Goal: Task Accomplishment & Management: Complete application form

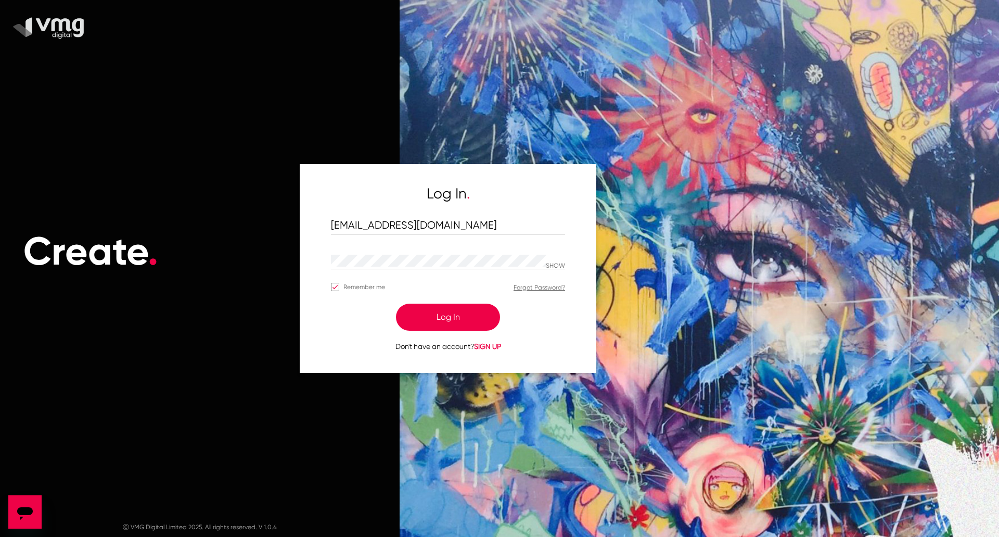
click at [478, 312] on button "Log In" at bounding box center [448, 316] width 104 height 27
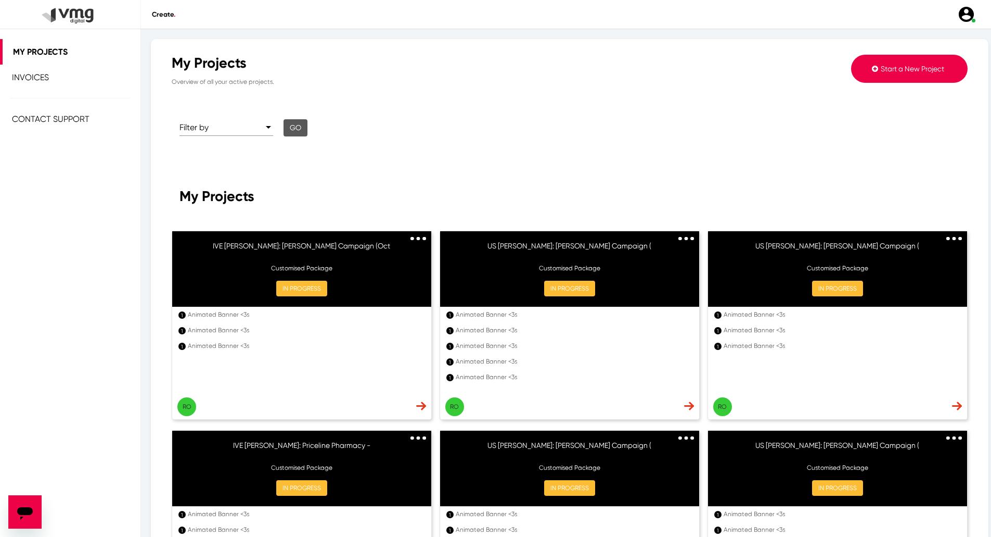
click at [887, 71] on span "Start a New Project" at bounding box center [912, 69] width 63 height 8
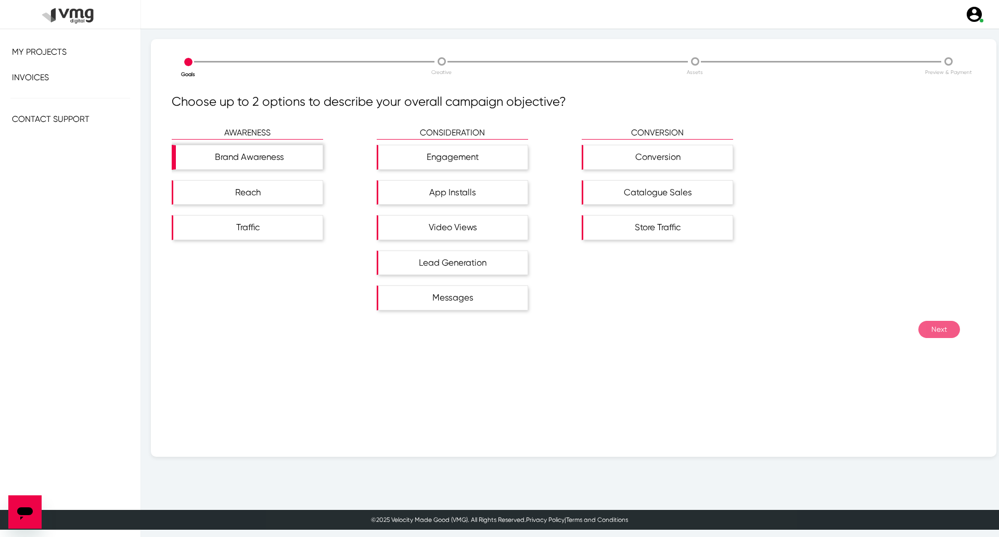
click at [224, 166] on div "Brand Awareness" at bounding box center [249, 157] width 147 height 24
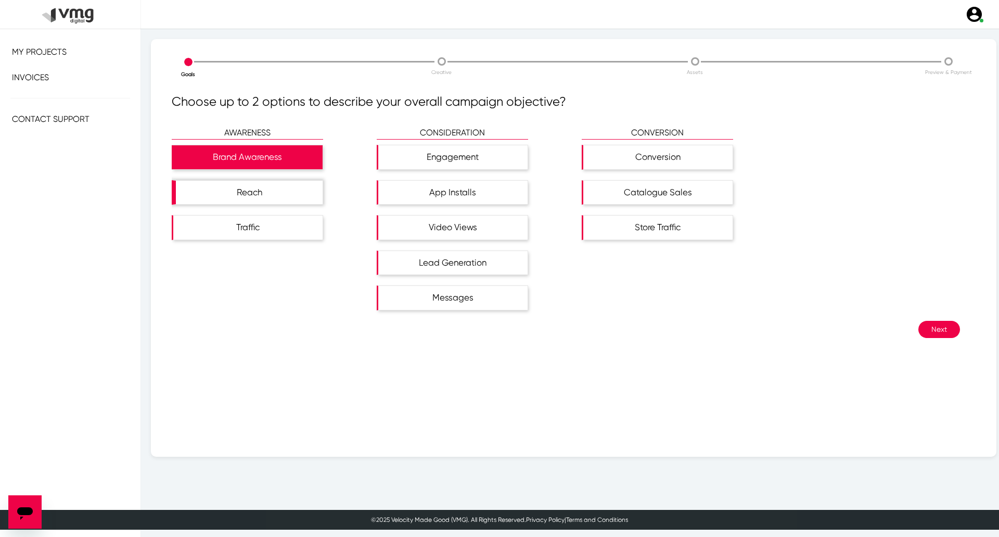
click at [253, 189] on div "Reach" at bounding box center [249, 193] width 147 height 24
click at [926, 329] on button "Next" at bounding box center [940, 329] width 42 height 17
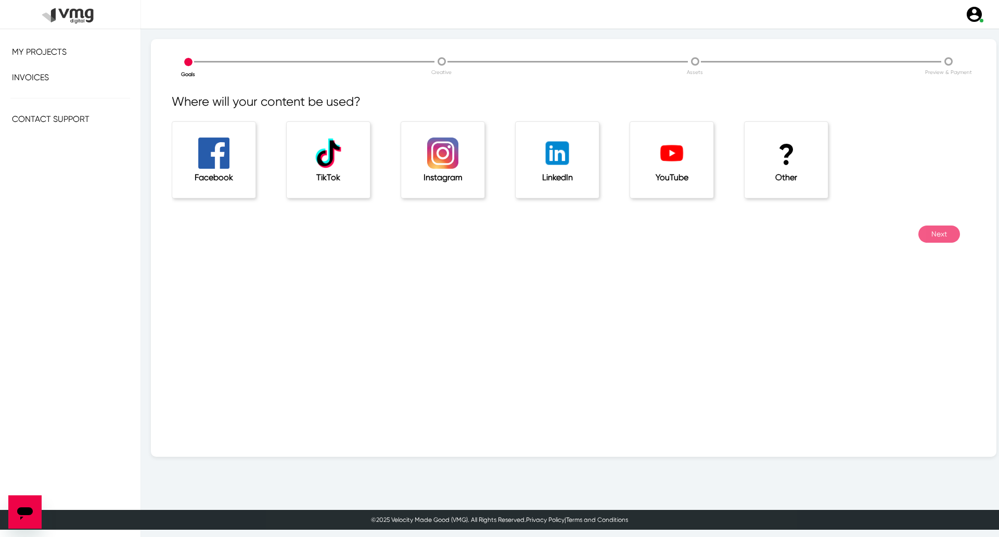
click at [777, 166] on h1 "?" at bounding box center [787, 154] width 42 height 35
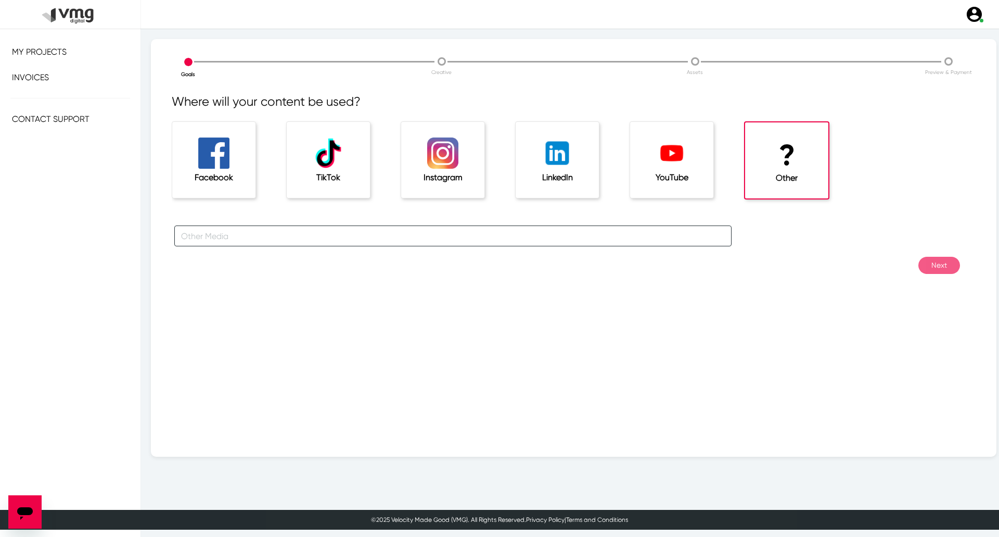
click at [501, 235] on input "text" at bounding box center [452, 235] width 557 height 21
type input "For [PERSON_NAME] Campaigns"
click at [935, 256] on div "For [PERSON_NAME] Campaigns" at bounding box center [574, 240] width 820 height 31
click at [938, 258] on button "Next" at bounding box center [940, 265] width 42 height 17
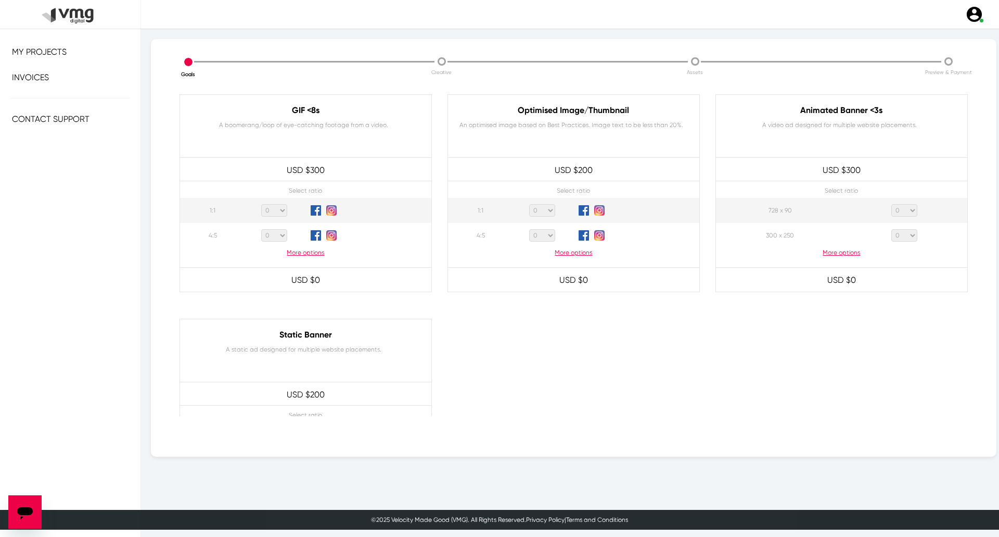
scroll to position [520, 0]
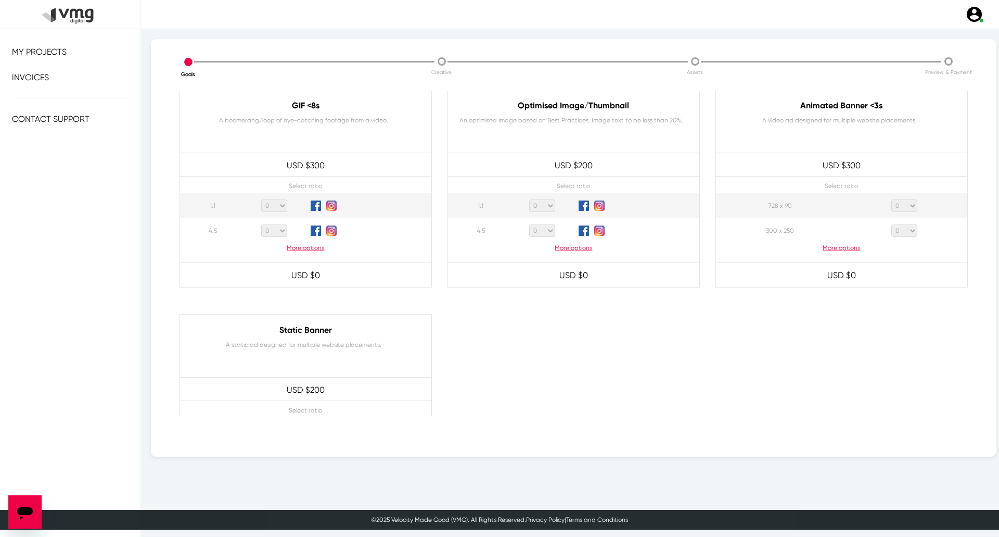
drag, startPoint x: 903, startPoint y: 202, endPoint x: 901, endPoint y: 207, distance: 5.6
click at [903, 202] on select "0 1 2 3 4 5 6 7 8 9 10 11 12 13 14 15 16 17 18 19 20" at bounding box center [905, 205] width 26 height 12
select select "1"
click at [892, 199] on select "0 1 2 3 4 5 6 7 8 9 10 11 12 13 14 15 16 17 18 19 20" at bounding box center [905, 205] width 26 height 12
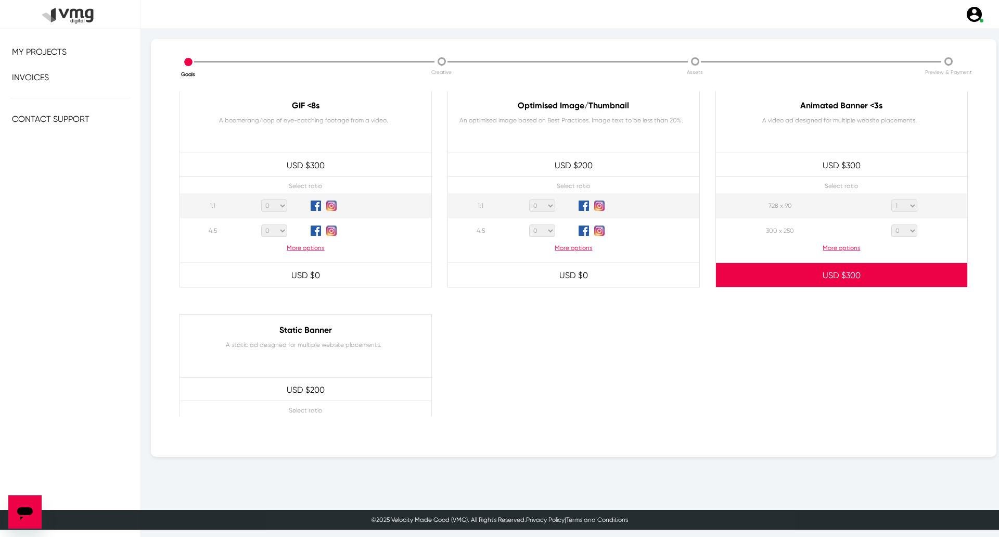
click at [836, 247] on p "More options" at bounding box center [841, 247] width 251 height 9
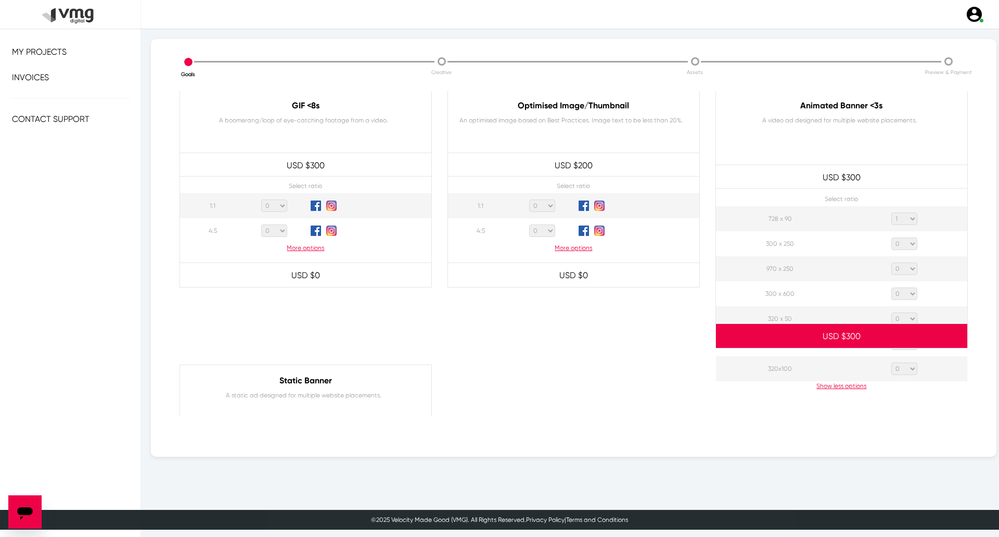
drag, startPoint x: 907, startPoint y: 241, endPoint x: 902, endPoint y: 249, distance: 9.0
click at [907, 241] on select "0 1 2 3 4 5 6 7 8 9 10 11 12 13 14 15 16 17 18 19 20" at bounding box center [905, 243] width 26 height 12
select select "1"
click at [892, 237] on select "0 1 2 3 4 5 6 7 8 9 10 11 12 13 14 15 16 17 18 19 20" at bounding box center [905, 243] width 26 height 12
click at [900, 274] on select "0 1 2 3 4 5 6 7 8 9 10 11 12 13 14 15 16 17 18 19 20" at bounding box center [905, 268] width 26 height 12
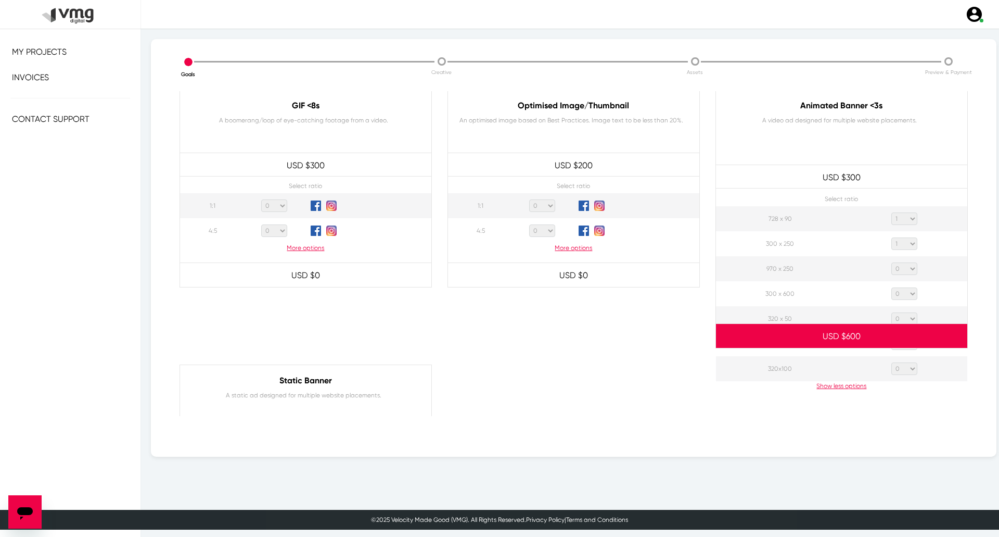
click at [892, 262] on select "0 1 2 3 4 5 6 7 8 9 10 11 12 13 14 15 16 17 18 19 20" at bounding box center [905, 268] width 26 height 12
click at [899, 267] on select "0 1 2 3 4 5 6 7 8 9 10 11 12 13 14 15 16 17 18 19 20" at bounding box center [905, 268] width 26 height 12
select select "1"
click at [892, 262] on select "0 1 2 3 4 5 6 7 8 9 10 11 12 13 14 15 16 17 18 19 20" at bounding box center [905, 268] width 26 height 12
click at [902, 295] on select "0 1 2 3 4 5 6 7 8 9 10 11 12 13 14 15 16 17 18 19 20" at bounding box center [905, 293] width 26 height 12
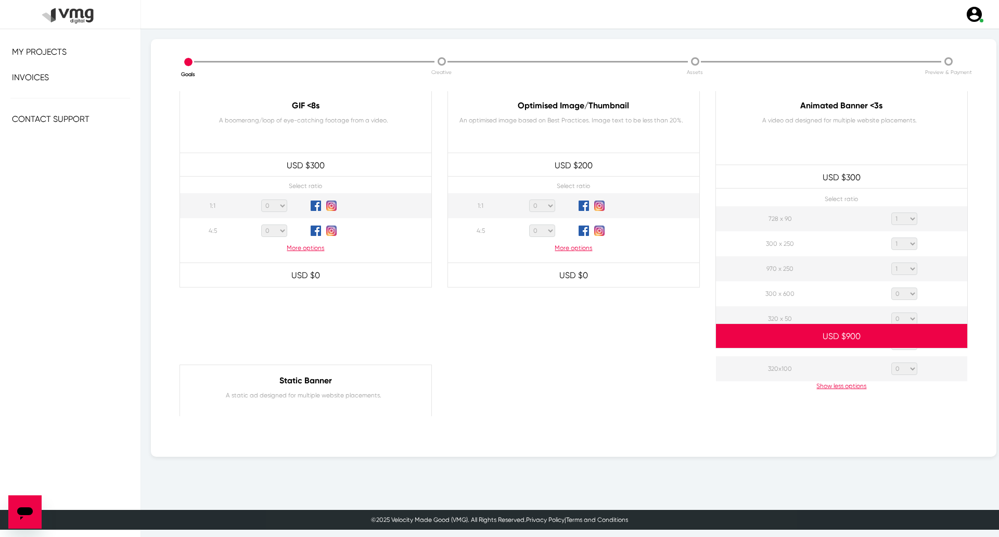
select select "1"
click at [892, 287] on select "0 1 2 3 4 5 6 7 8 9 10 11 12 13 14 15 16 17 18 19 20" at bounding box center [905, 293] width 26 height 12
click at [908, 318] on select "0 1 2 3 4 5 6 7 8 9 10 11 12 13 14 15 16 17 18 19 20" at bounding box center [905, 318] width 26 height 12
select select "1"
click at [892, 312] on select "0 1 2 3 4 5 6 7 8 9 10 11 12 13 14 15 16 17 18 19 20" at bounding box center [905, 318] width 26 height 12
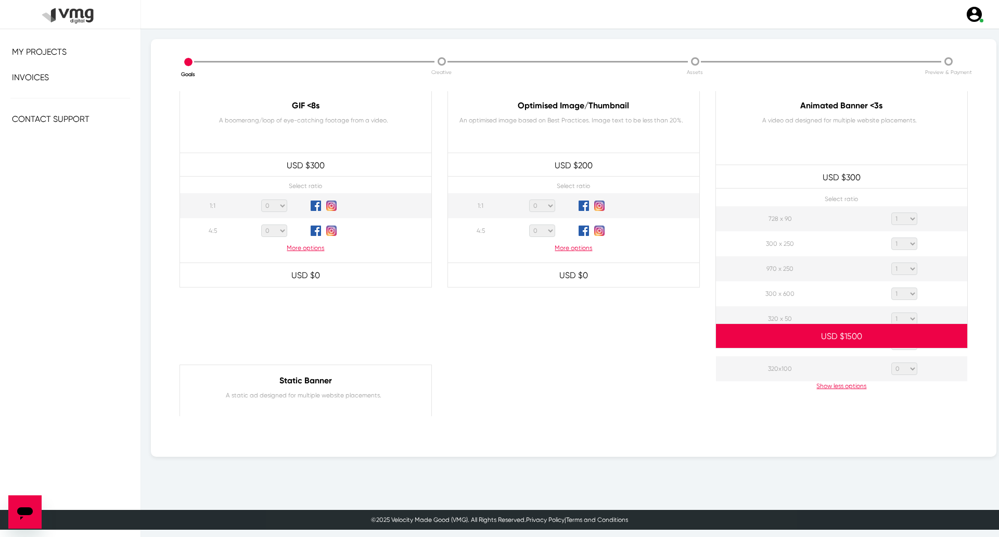
click at [904, 347] on p "USD $ 1500" at bounding box center [841, 336] width 251 height 23
click at [903, 348] on select "0 1 2 3 4 5 6 7 8 9 10 11 12 13 14 15 16 17 18 19 20" at bounding box center [905, 343] width 26 height 12
select select "1"
click at [892, 337] on select "0 1 2 3 4 5 6 7 8 9 10 11 12 13 14 15 16 17 18 19 20" at bounding box center [905, 343] width 26 height 12
click at [904, 370] on div at bounding box center [842, 468] width 268 height 208
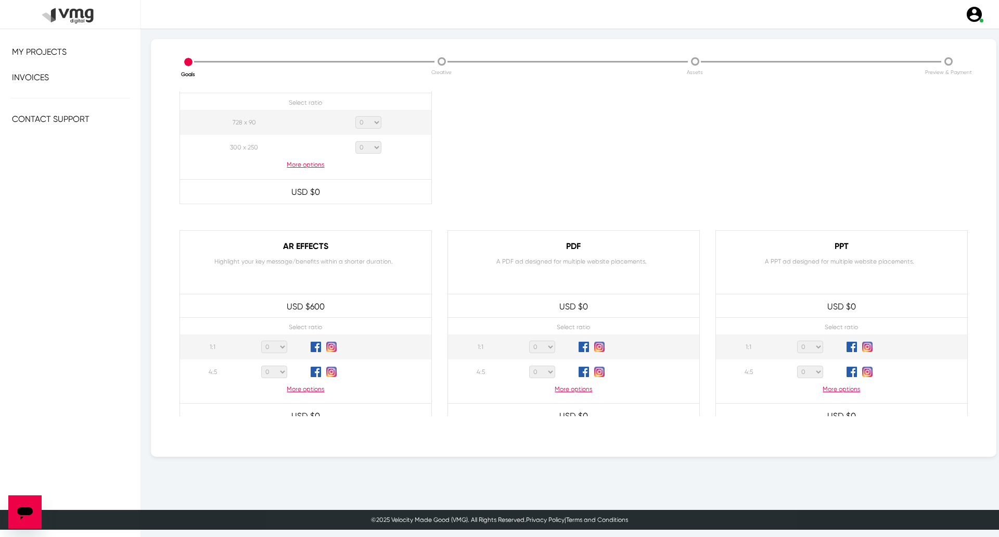
scroll to position [949, 0]
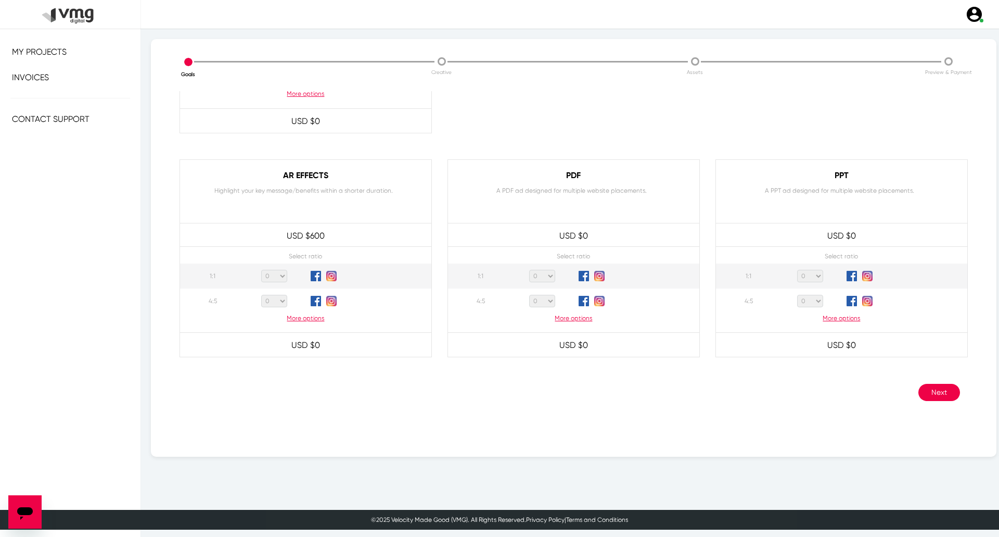
click at [940, 391] on button "Next" at bounding box center [940, 392] width 42 height 17
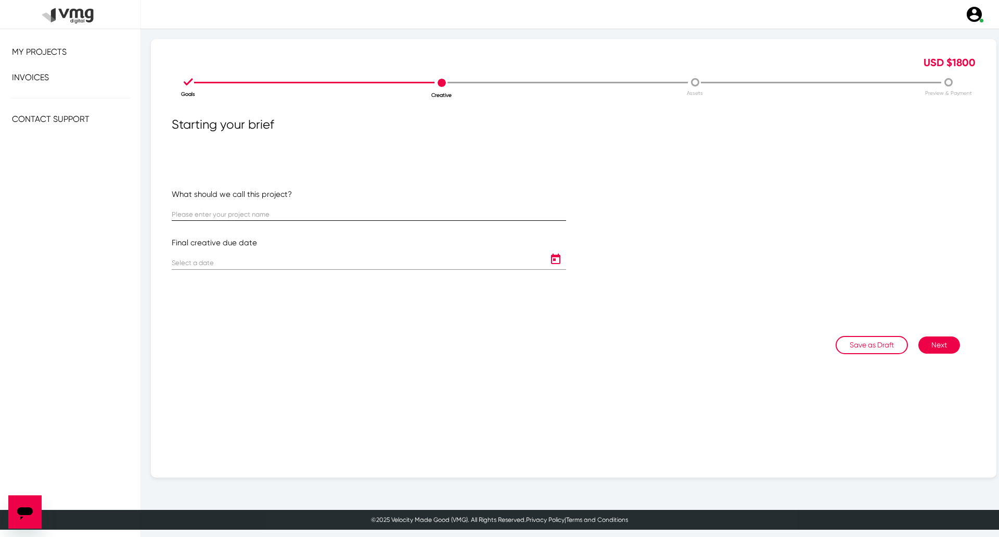
click at [369, 211] on input "text" at bounding box center [369, 215] width 395 height 8
paste input "US [PERSON_NAME]: [PERSON_NAME] Campaign ([DATE]-[DATE])"
type input "US [PERSON_NAME]: [PERSON_NAME] Campaign ([DATE]-[DATE])"
click at [326, 261] on input at bounding box center [359, 263] width 374 height 8
click at [548, 257] on icon "Open calendar" at bounding box center [556, 259] width 17 height 12
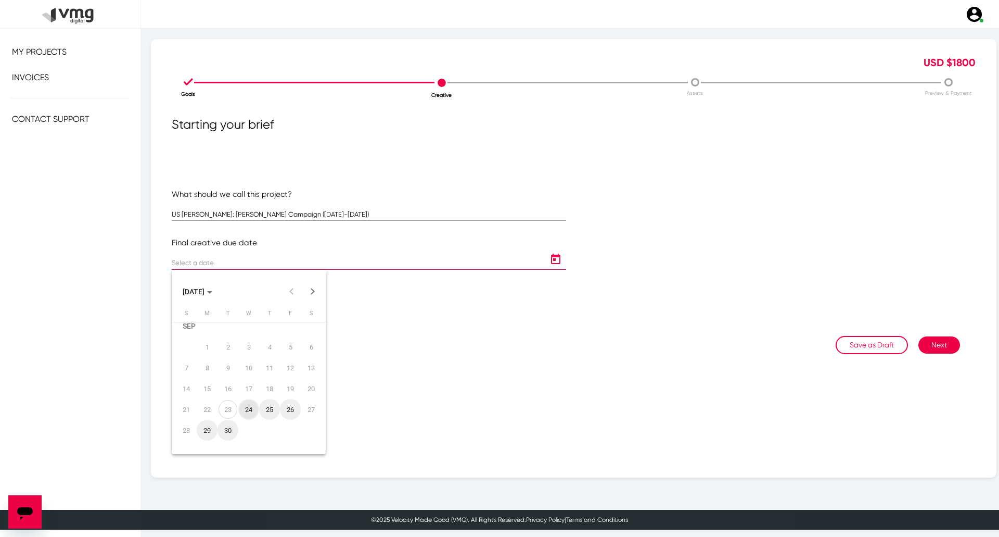
click at [311, 292] on button "Next month" at bounding box center [312, 291] width 21 height 21
click at [224, 356] on div "7" at bounding box center [228, 357] width 19 height 19
type input "[DATE]"
click at [940, 345] on button "Next" at bounding box center [940, 344] width 42 height 17
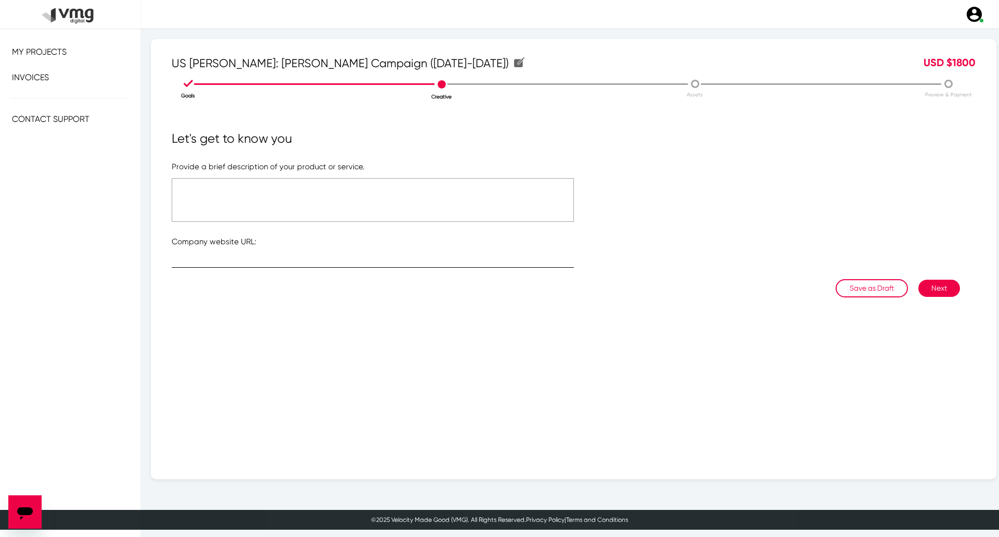
click at [327, 262] on input "text" at bounding box center [373, 262] width 402 height 8
click at [388, 263] on input "text" at bounding box center [373, 262] width 402 height 8
paste input "[URL][DOMAIN_NAME]"
type input "[URL][DOMAIN_NAME]"
click at [354, 200] on textarea at bounding box center [373, 200] width 402 height 44
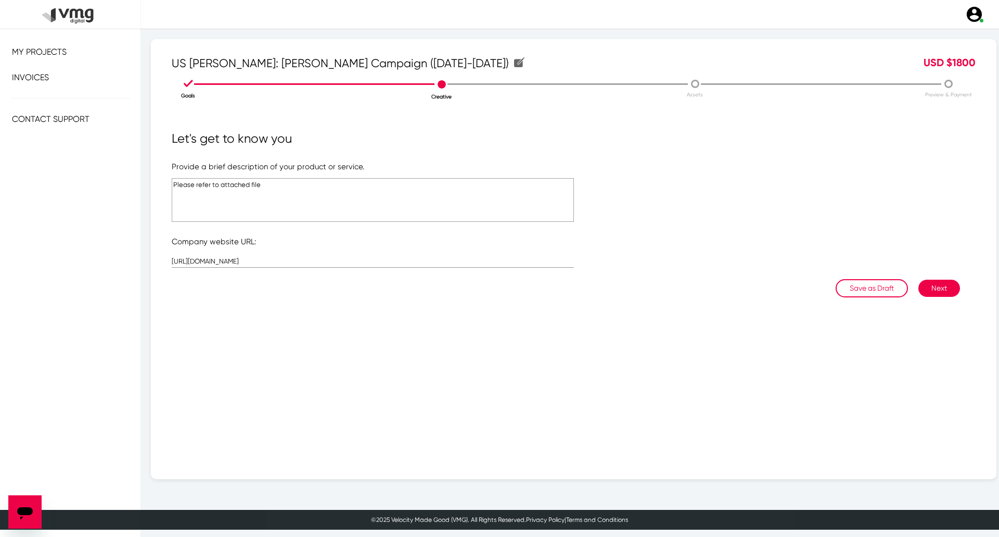
type textarea "Please refer to attached file"
click at [933, 286] on button "Next" at bounding box center [940, 287] width 42 height 17
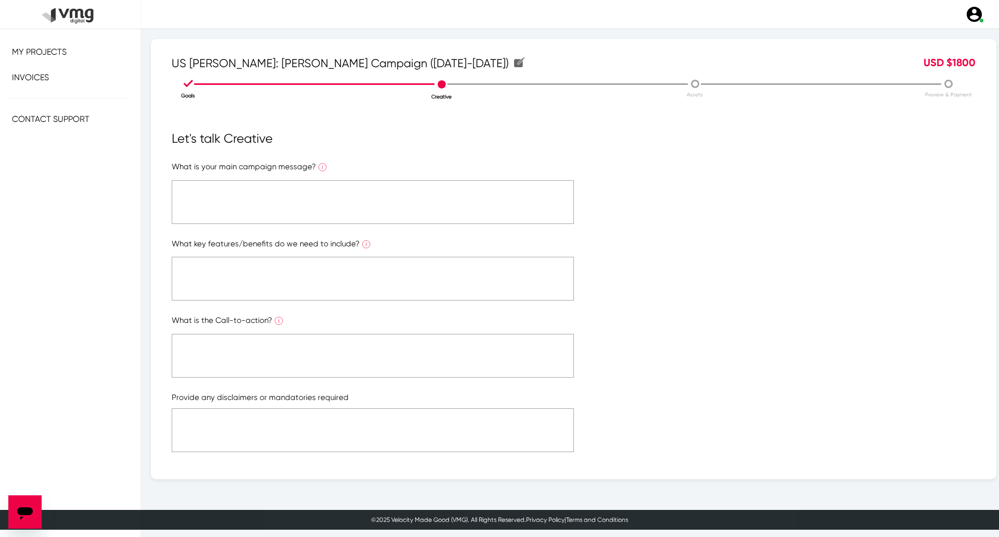
drag, startPoint x: 394, startPoint y: 218, endPoint x: 394, endPoint y: 200, distance: 18.2
click at [393, 218] on textarea at bounding box center [373, 202] width 402 height 44
paste textarea "Please refer to attached file"
type textarea "Please refer to attached file"
click at [382, 281] on textarea at bounding box center [373, 279] width 402 height 44
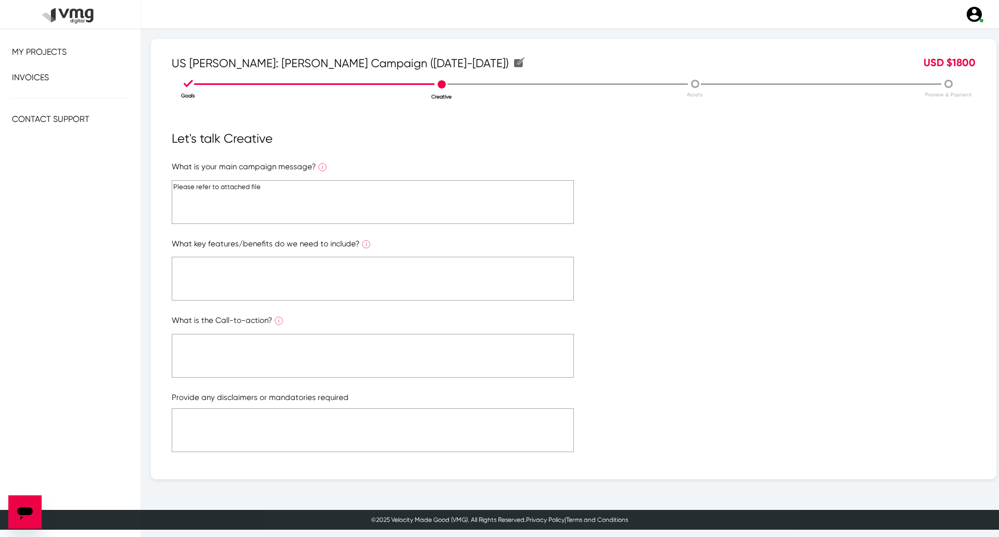
paste textarea "Please refer to attached file"
type textarea "Please refer to attached file"
click at [385, 340] on textarea at bounding box center [373, 356] width 402 height 44
paste textarea "Please refer to attached file"
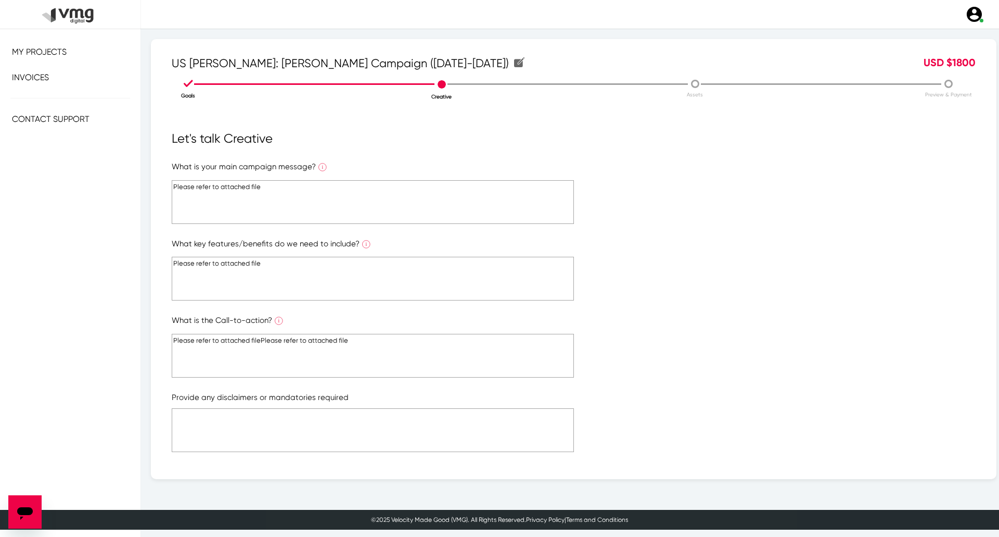
click at [376, 430] on textarea at bounding box center [373, 430] width 402 height 44
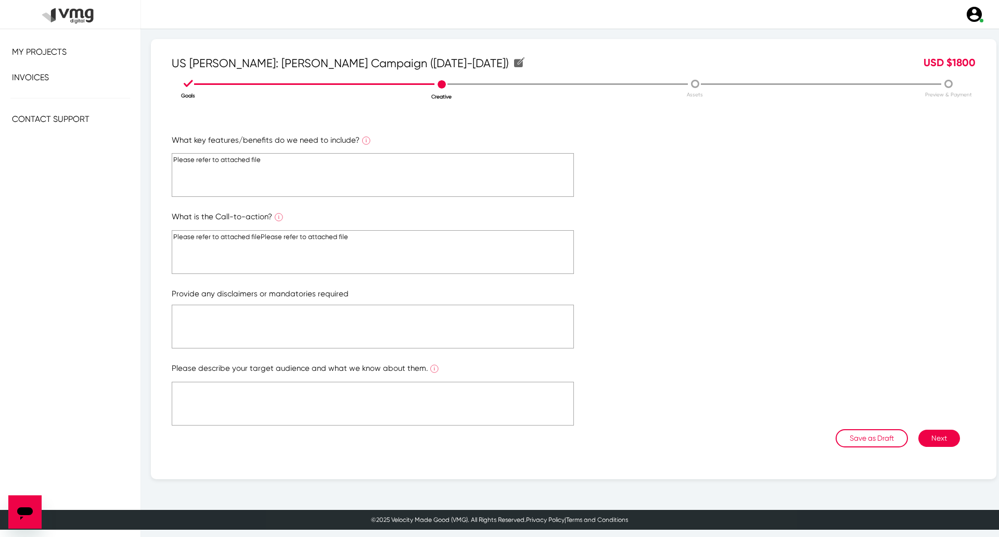
scroll to position [104, 0]
type textarea "Please refer to attached file"
click at [398, 299] on form "What is your main campaign message? What is the ONE main message you want to co…" at bounding box center [574, 243] width 804 height 372
click at [400, 322] on textarea at bounding box center [373, 326] width 402 height 44
paste textarea "Please refer to attached file"
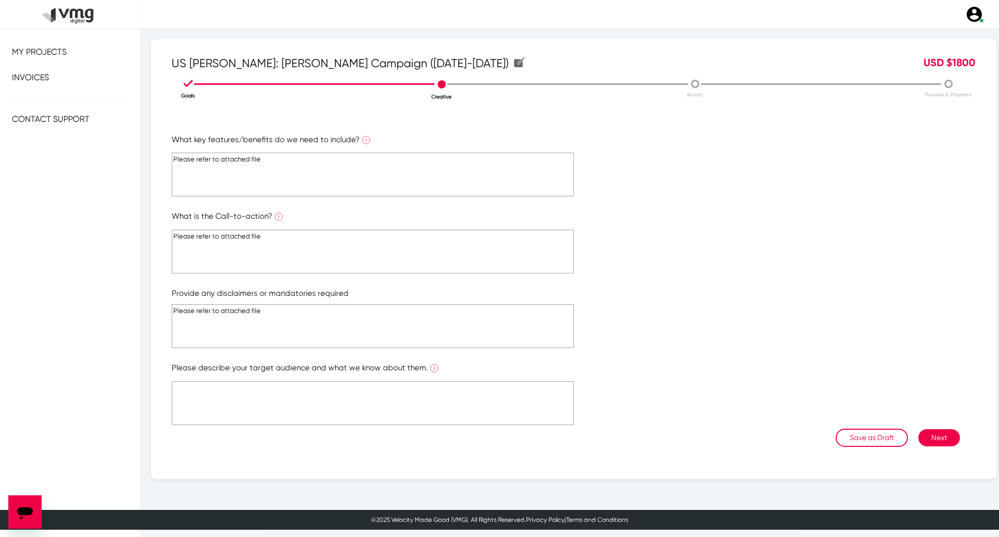
type textarea "Please refer to attached file"
click at [386, 402] on textarea at bounding box center [373, 403] width 402 height 44
paste textarea "Please refer to attached file"
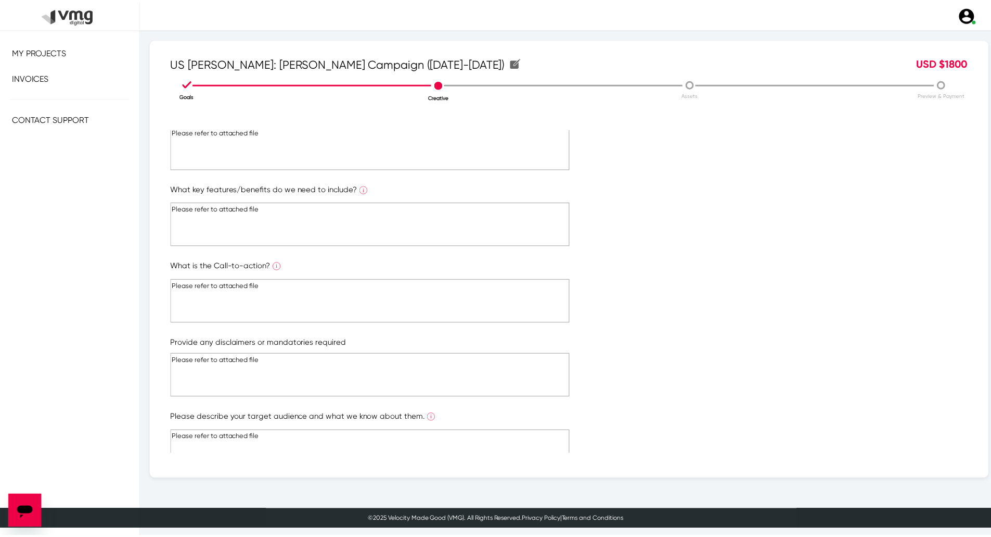
scroll to position [112, 0]
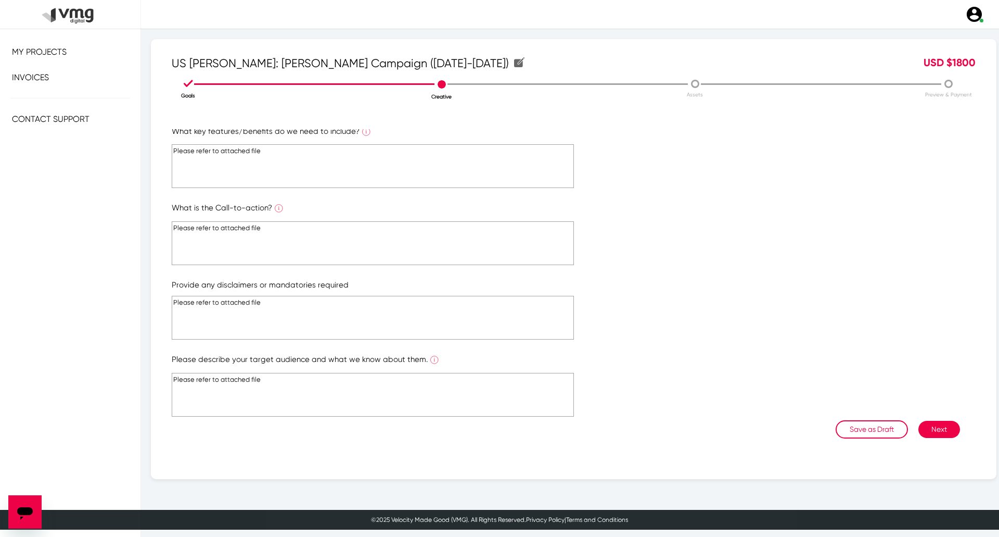
type textarea "Please refer to attached file"
click at [928, 436] on button "Next" at bounding box center [940, 429] width 42 height 17
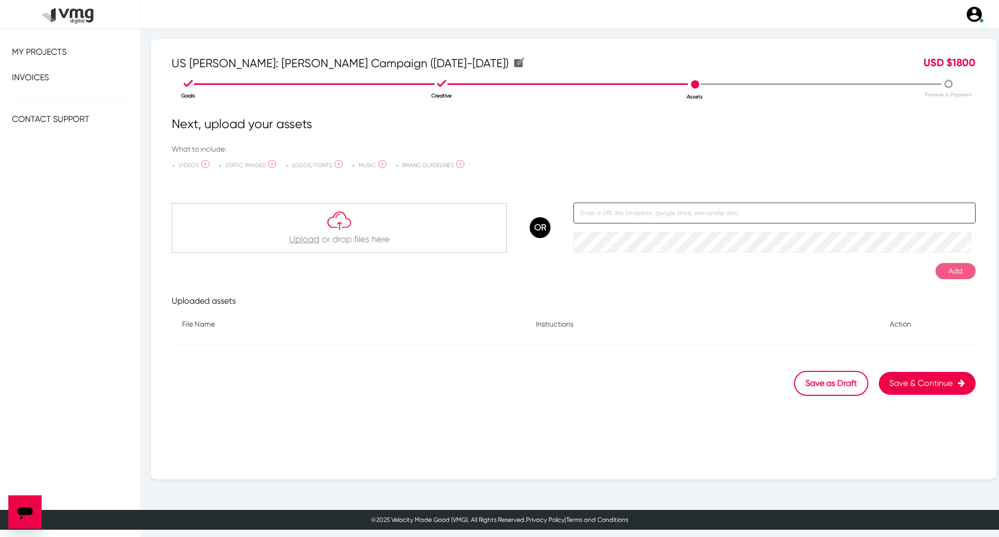
click at [591, 218] on input "text" at bounding box center [775, 212] width 402 height 21
paste input "[URL][DOMAIN_NAME]"
type input "[URL][DOMAIN_NAME]"
click at [948, 271] on button "Add" at bounding box center [956, 271] width 40 height 16
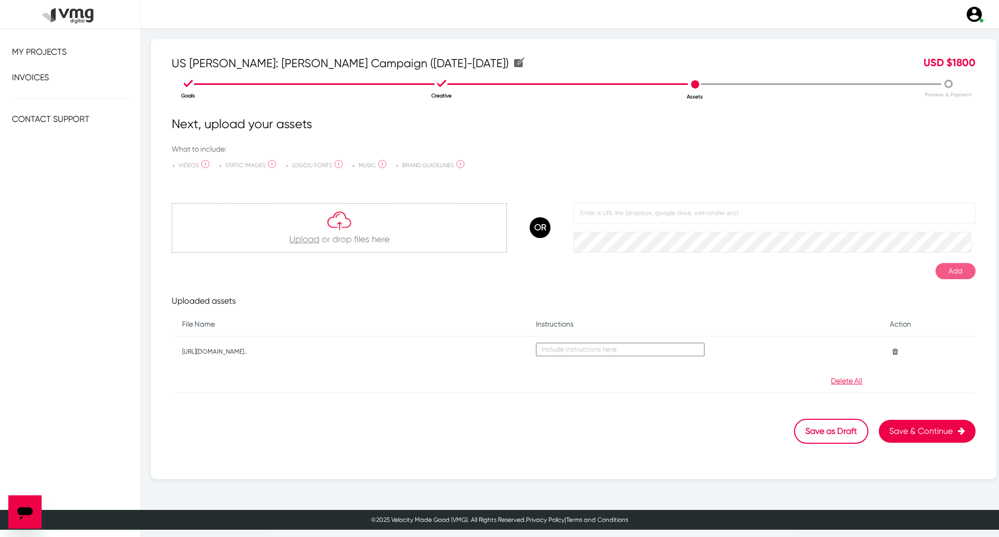
click at [929, 430] on button "Save & Continue" at bounding box center [927, 430] width 97 height 23
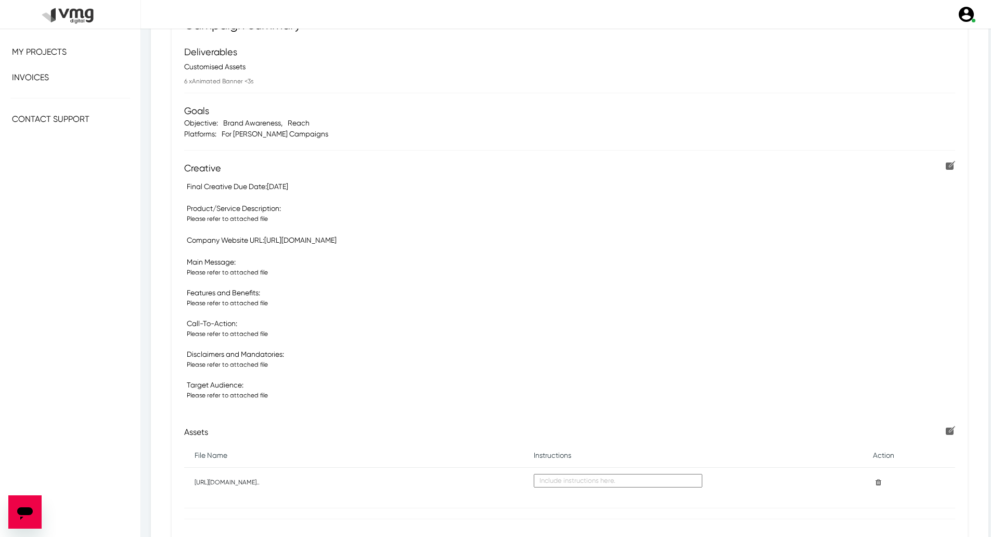
scroll to position [200, 0]
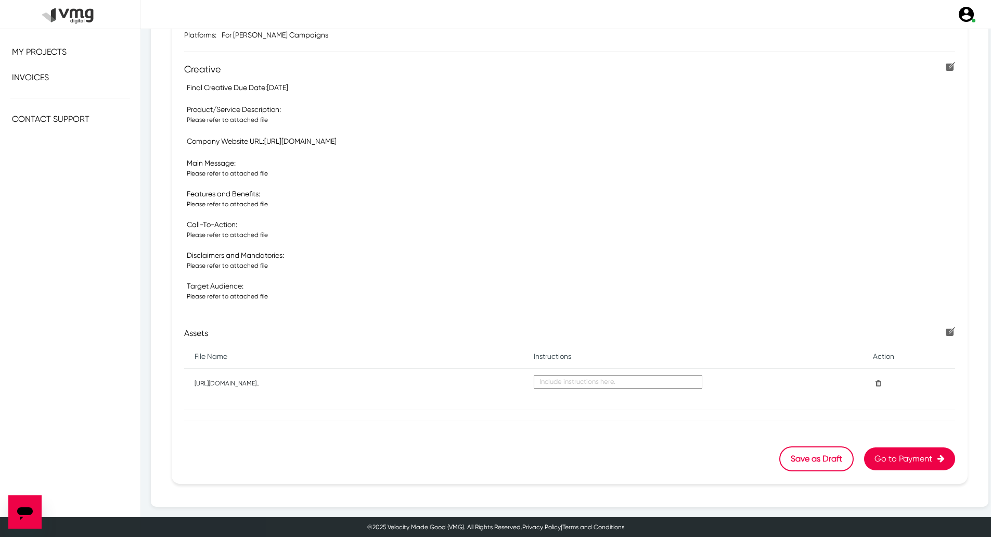
click at [913, 454] on button "Go to Payment" at bounding box center [909, 458] width 91 height 23
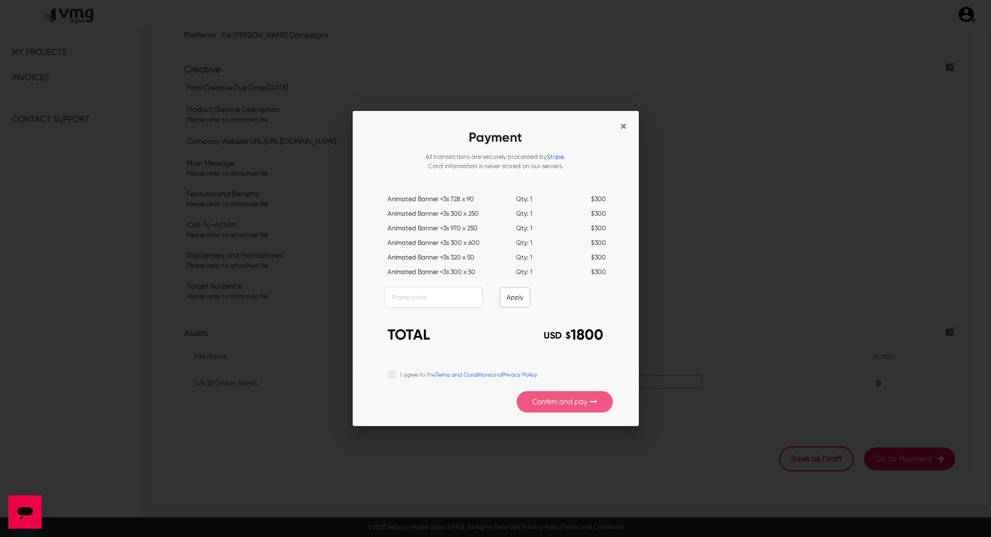
scroll to position [0, 0]
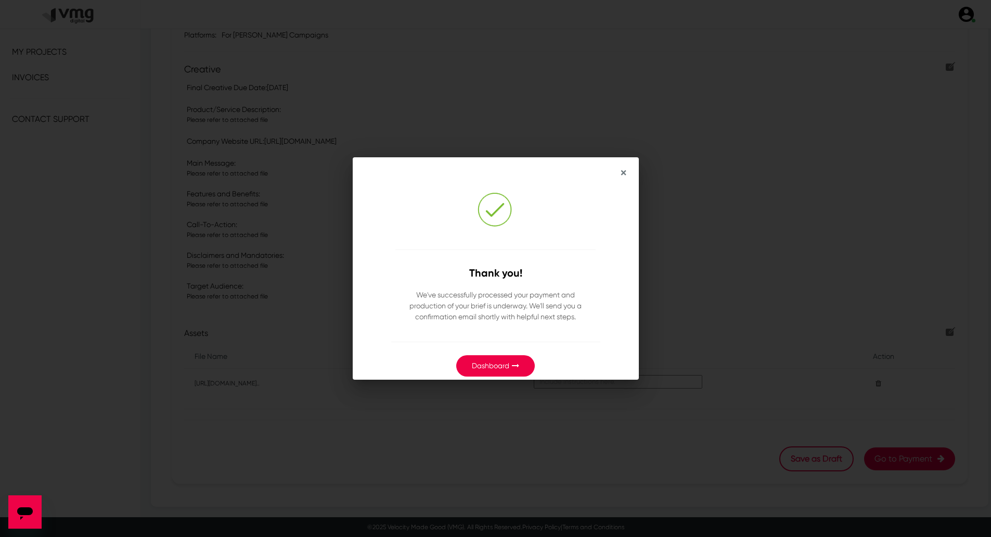
click at [514, 366] on icon "button" at bounding box center [515, 365] width 7 height 7
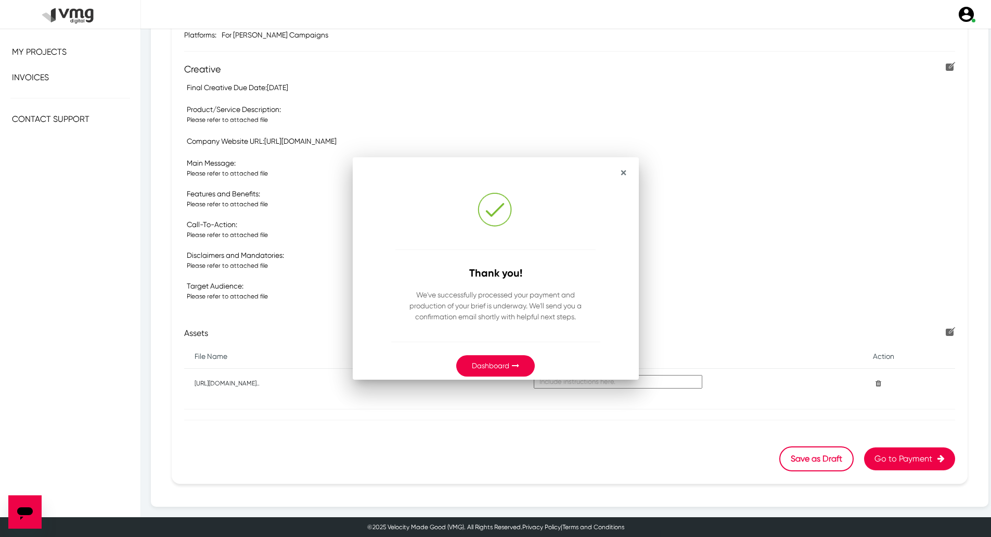
scroll to position [200, 0]
